Goal: Download file/media

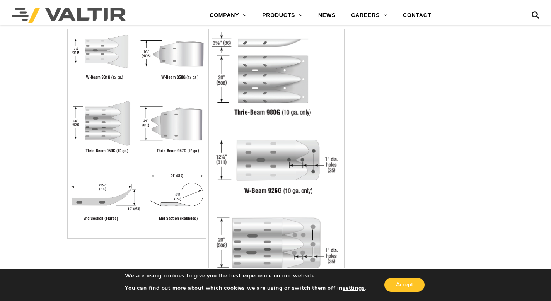
scroll to position [1421, 0]
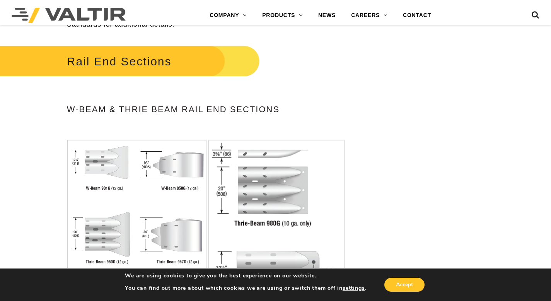
scroll to position [1405, 0]
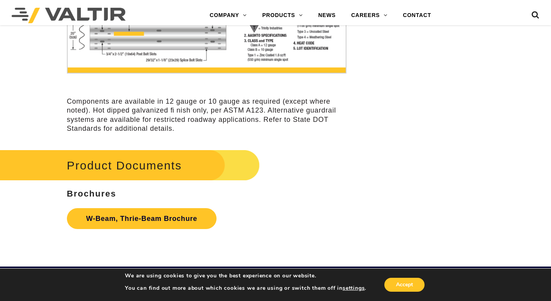
scroll to position [2213, 0]
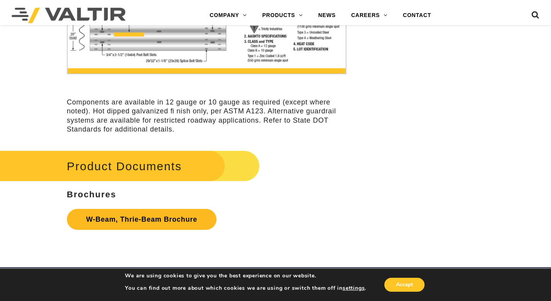
click at [124, 219] on link "W-Beam, Thrie-Beam Brochure" at bounding box center [142, 219] width 150 height 21
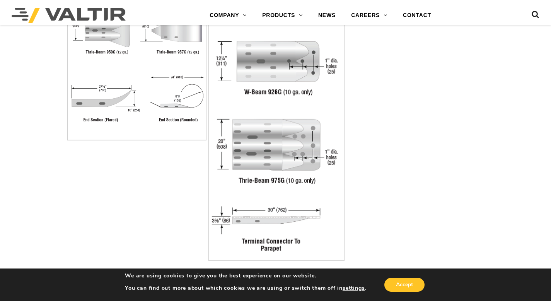
scroll to position [1613, 0]
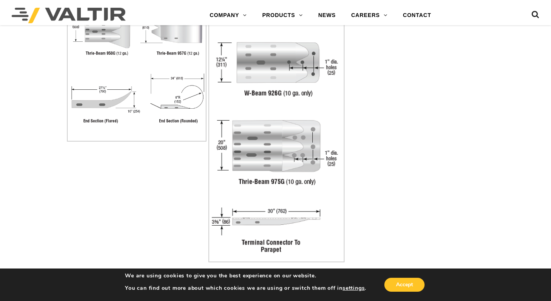
drag, startPoint x: 98, startPoint y: 108, endPoint x: 93, endPoint y: 146, distance: 39.0
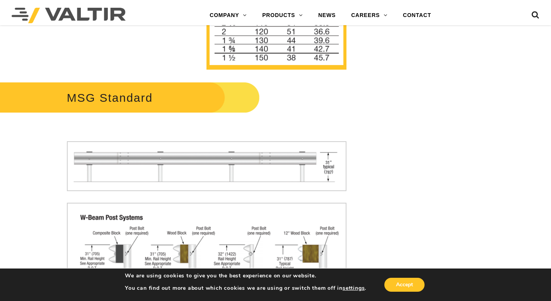
scroll to position [906, 0]
